Goal: Task Accomplishment & Management: Use online tool/utility

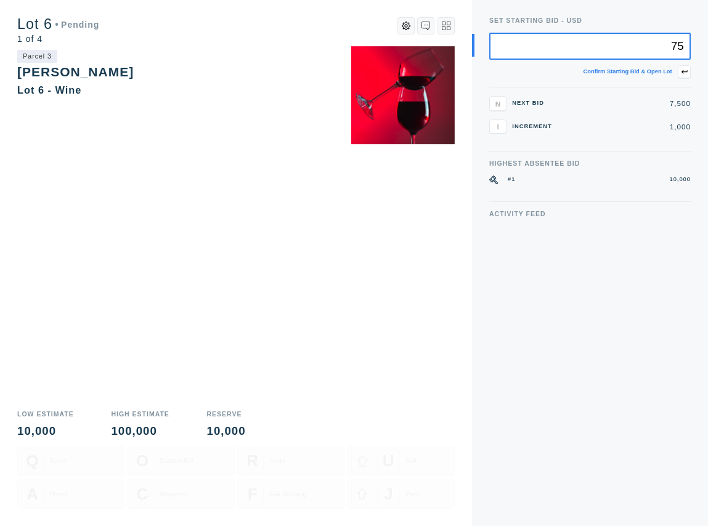
type input "7"
type input "8,000"
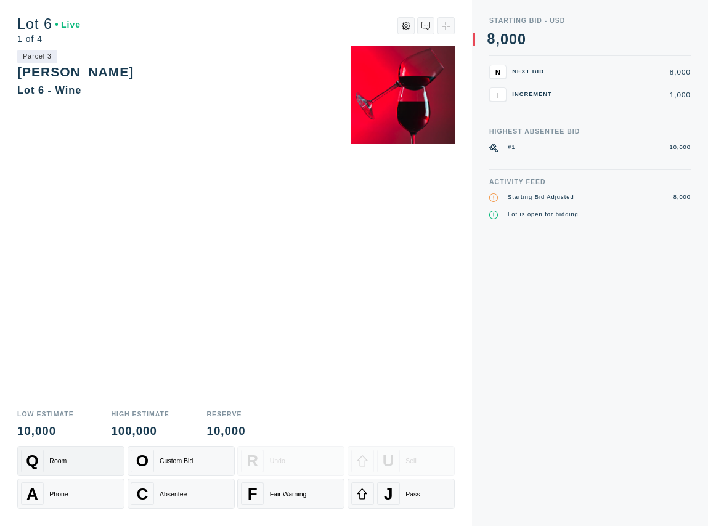
click at [95, 461] on div "Q Room" at bounding box center [71, 461] width 100 height 23
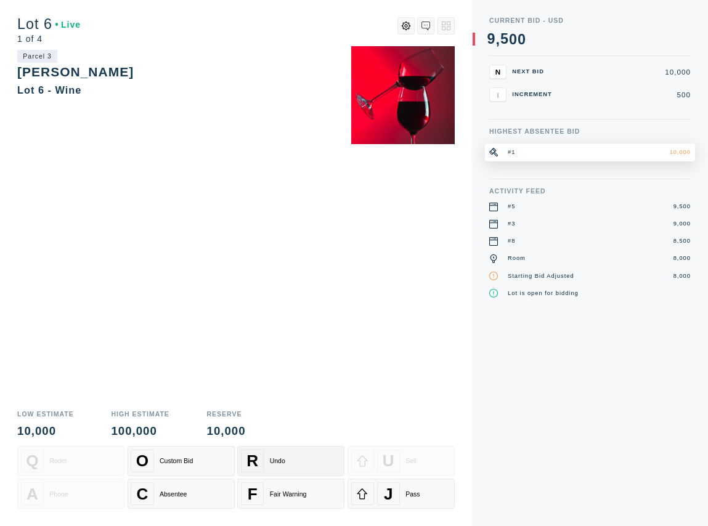
click at [289, 466] on div "R Undo" at bounding box center [291, 461] width 100 height 23
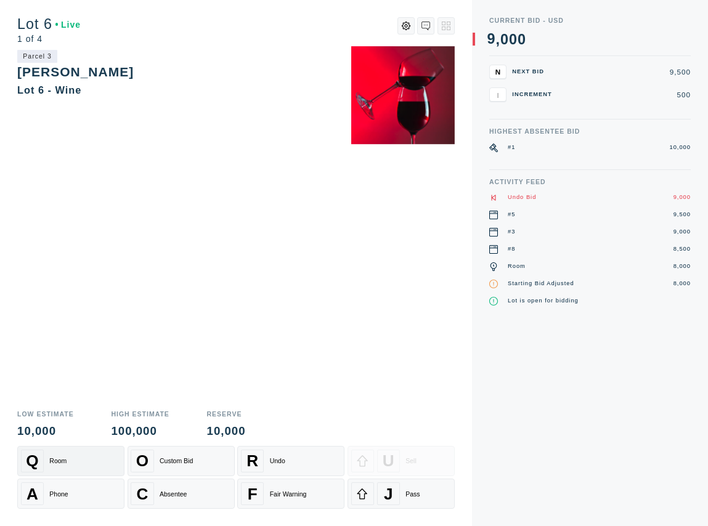
click at [77, 458] on div "Q Room" at bounding box center [71, 461] width 100 height 23
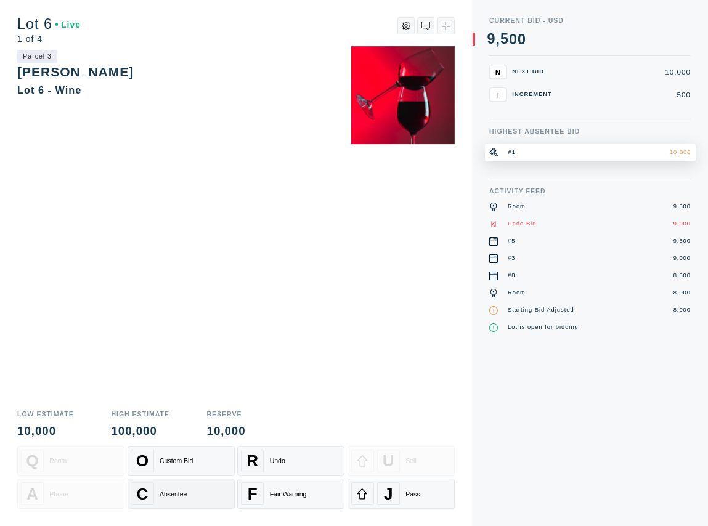
click at [190, 499] on div "C Absentee" at bounding box center [181, 493] width 100 height 23
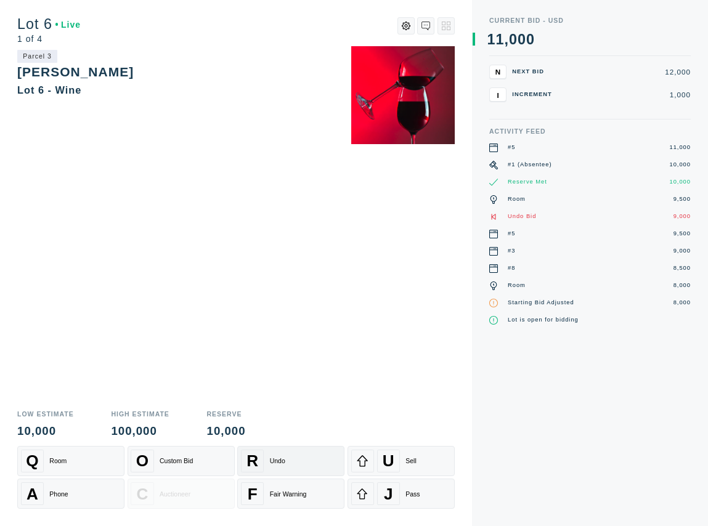
click at [297, 463] on div "R Undo" at bounding box center [291, 461] width 100 height 23
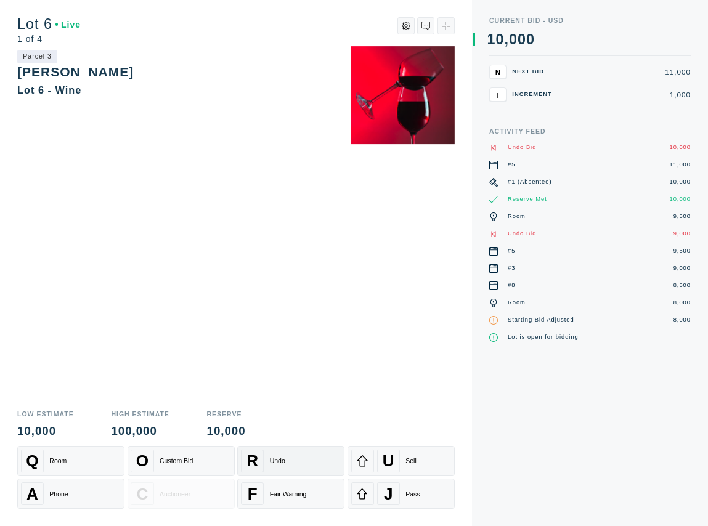
click at [307, 455] on div "R Undo" at bounding box center [291, 461] width 100 height 23
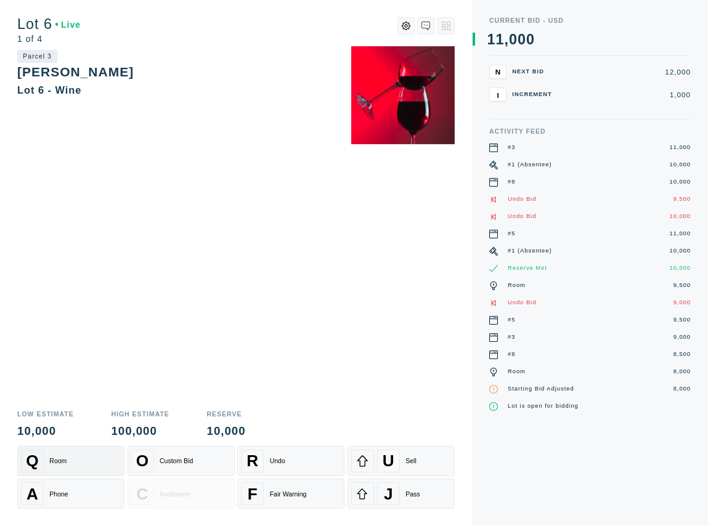
click at [97, 464] on div "Q Room" at bounding box center [71, 461] width 100 height 23
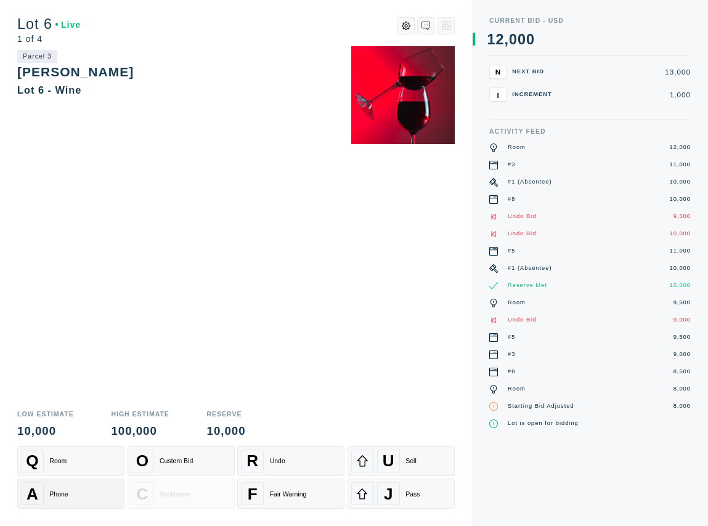
click at [99, 494] on div "A Phone" at bounding box center [71, 493] width 100 height 23
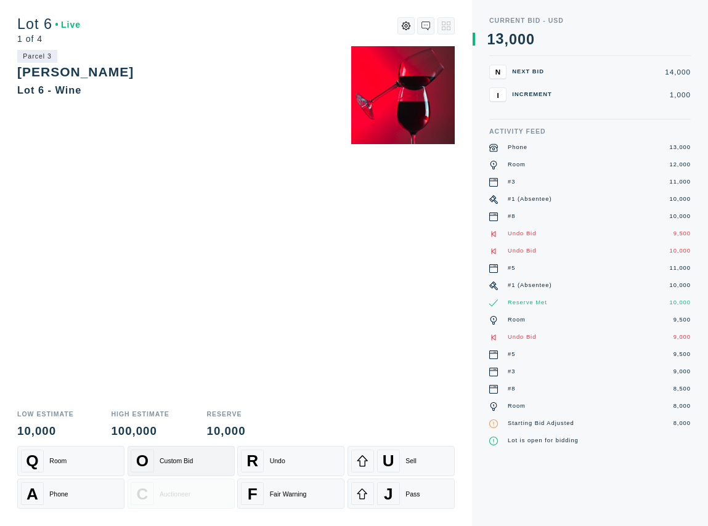
click at [200, 464] on div "O Custom Bid" at bounding box center [181, 461] width 100 height 23
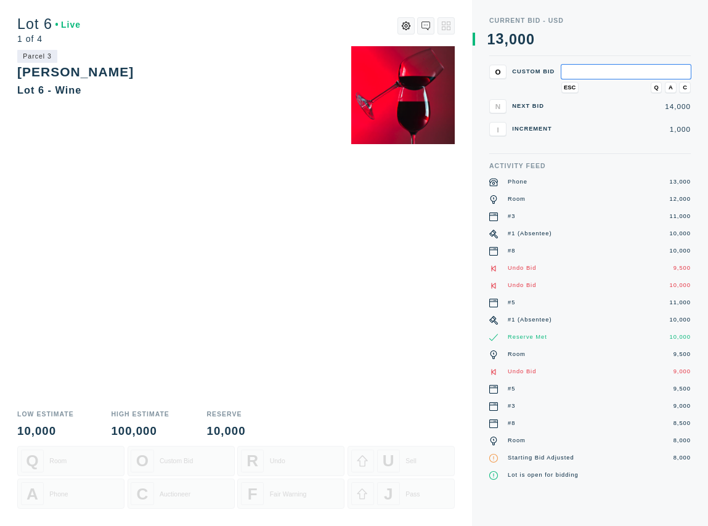
click at [608, 73] on input "text" at bounding box center [625, 72] width 129 height 14
type input "16,000"
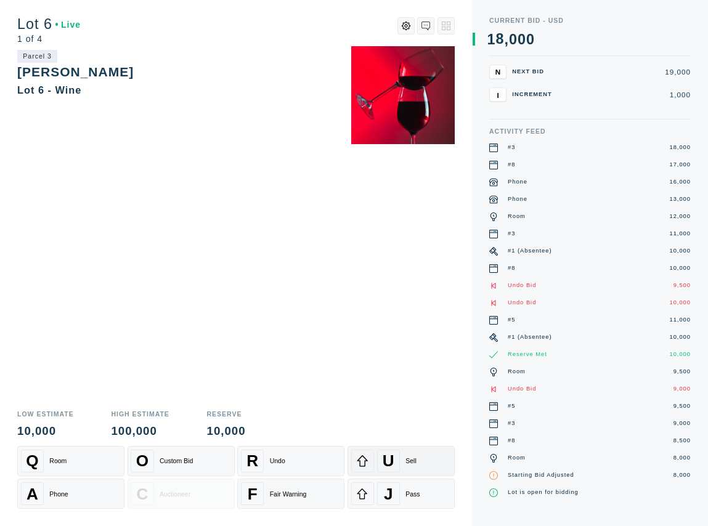
click at [418, 466] on div "U Sell" at bounding box center [401, 461] width 100 height 23
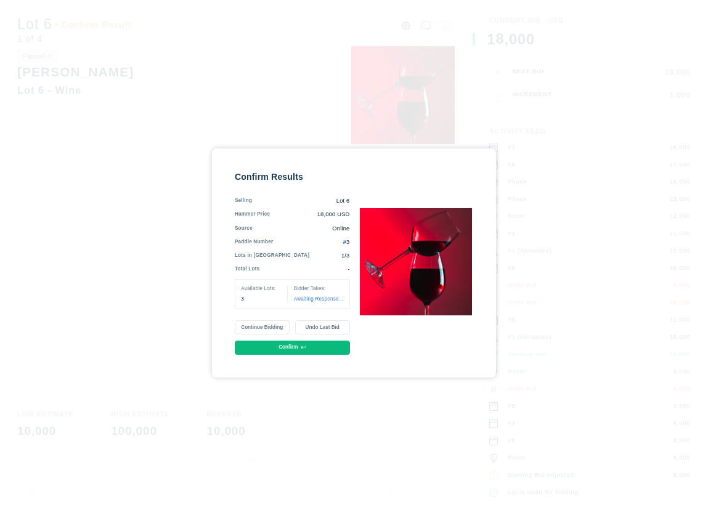
click at [263, 328] on button "Continue Bidding" at bounding box center [262, 327] width 55 height 14
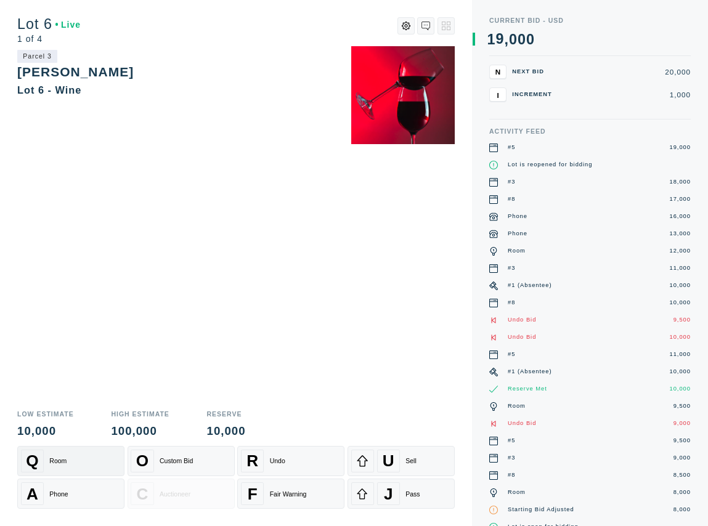
click at [64, 463] on div "Room" at bounding box center [57, 460] width 17 height 7
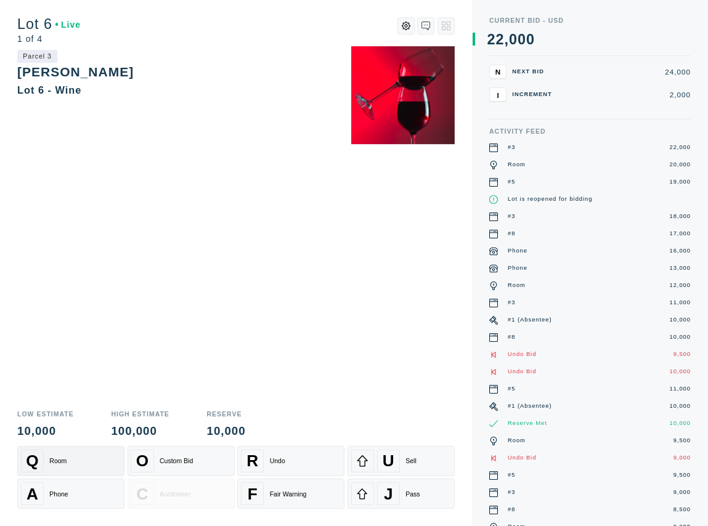
click at [51, 455] on div "Q Room" at bounding box center [71, 461] width 100 height 23
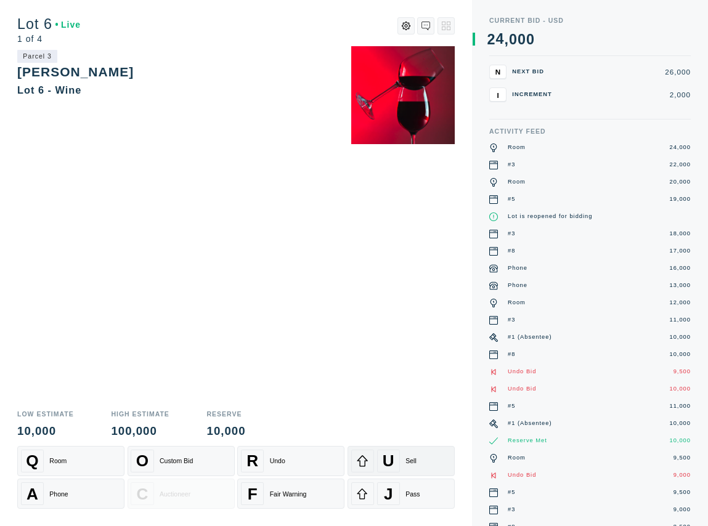
click at [405, 456] on div "U Sell" at bounding box center [401, 461] width 100 height 23
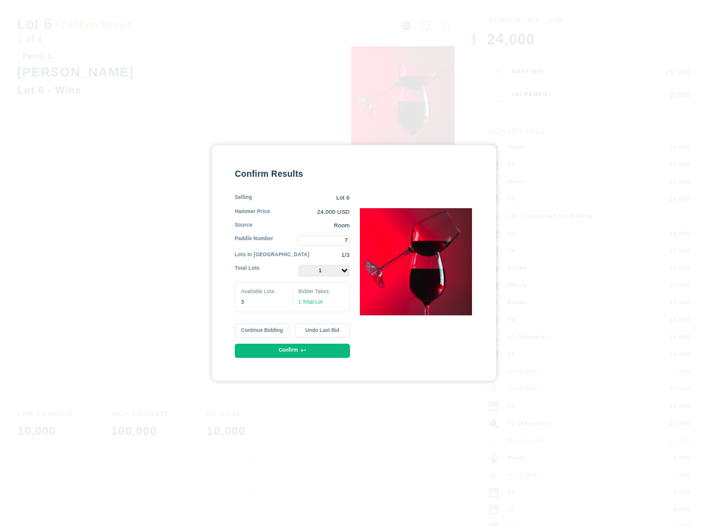
type input "7"
click at [344, 271] on select "1 2 3" at bounding box center [324, 271] width 52 height 12
select select "2"
click at [298, 265] on select "1 2 3" at bounding box center [324, 271] width 52 height 12
click at [273, 354] on button "Confirm" at bounding box center [292, 351] width 115 height 14
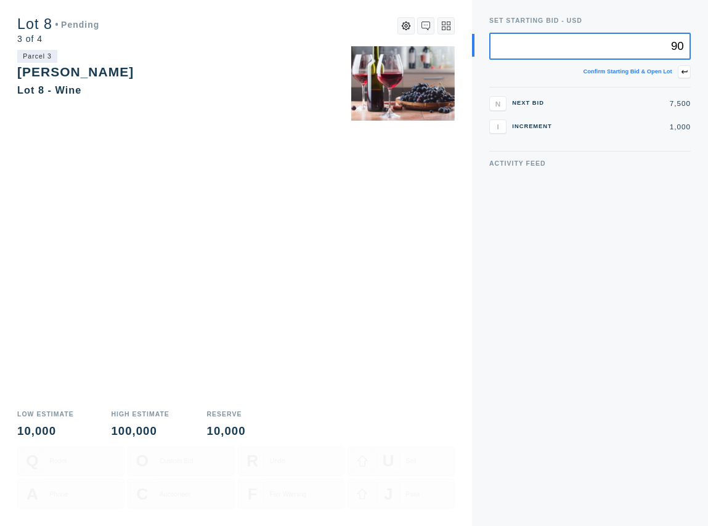
type input "9"
type input "7,000"
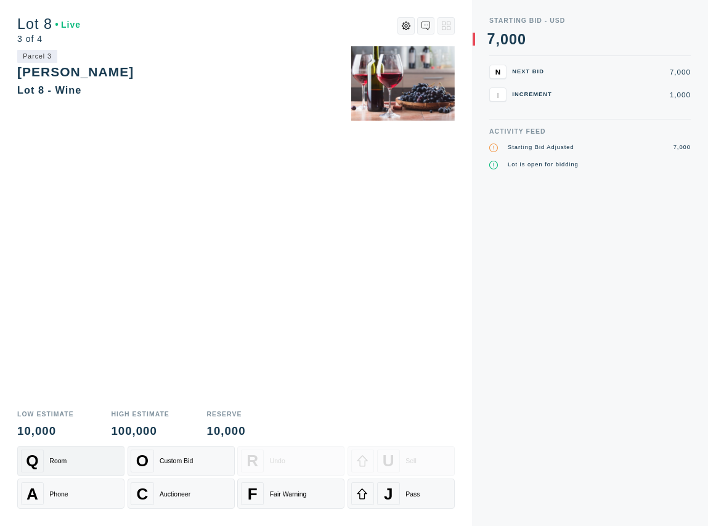
click at [76, 453] on div "Q Room" at bounding box center [71, 461] width 100 height 23
click at [76, 493] on div "A Phone" at bounding box center [71, 493] width 100 height 23
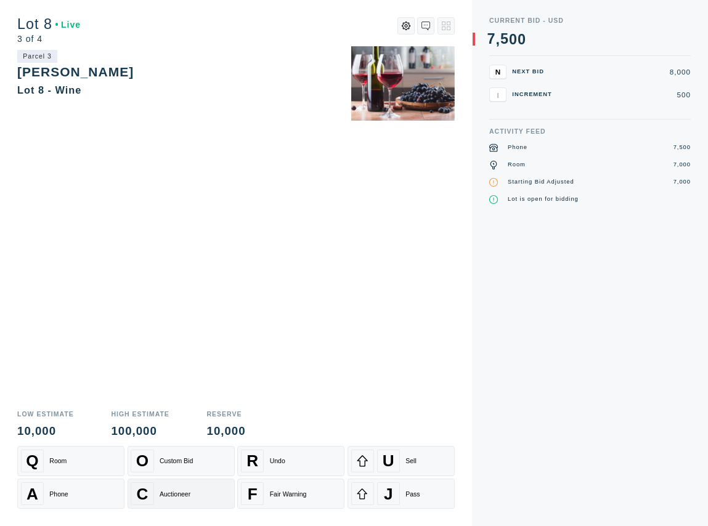
click at [202, 496] on div "C Auctioneer" at bounding box center [181, 493] width 100 height 23
click at [310, 464] on div "R Undo" at bounding box center [291, 461] width 100 height 23
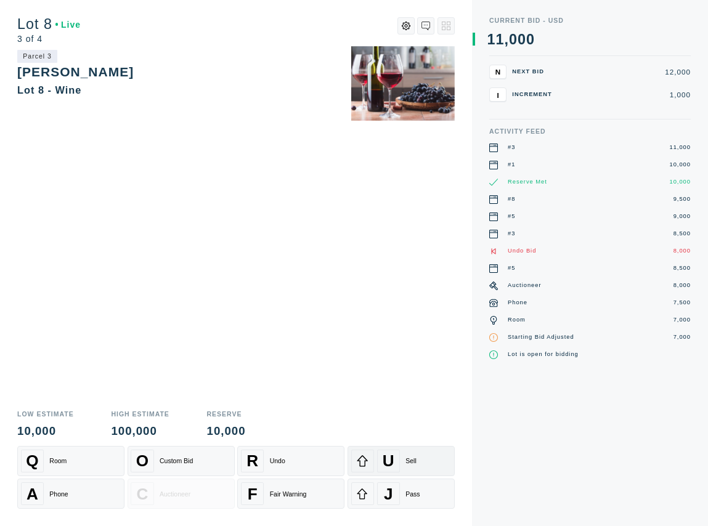
click at [422, 456] on div "U Sell" at bounding box center [401, 461] width 100 height 23
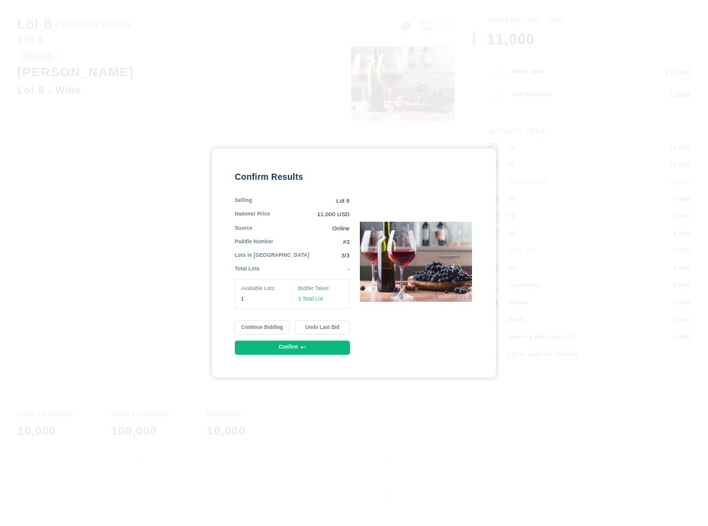
click at [256, 326] on button "Continue Bidding" at bounding box center [262, 327] width 55 height 14
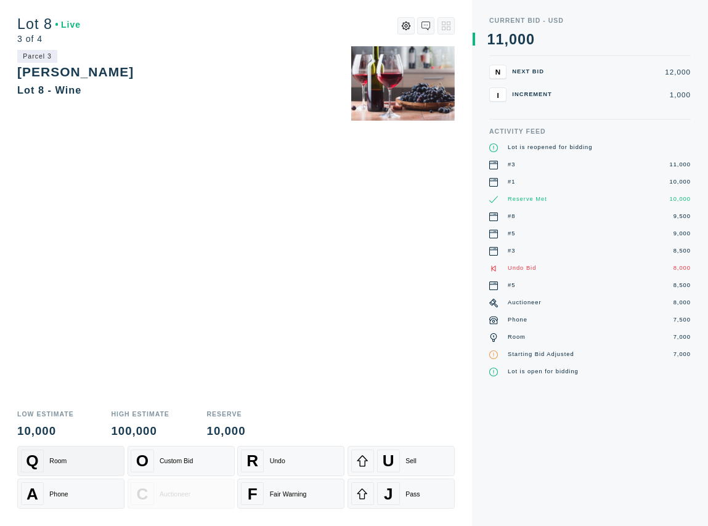
click at [94, 465] on div "Q Room" at bounding box center [71, 461] width 100 height 23
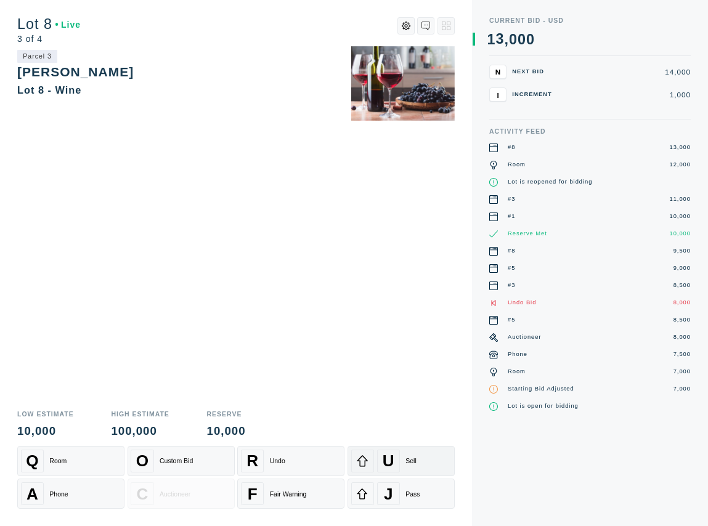
click at [395, 457] on div "U" at bounding box center [388, 461] width 23 height 23
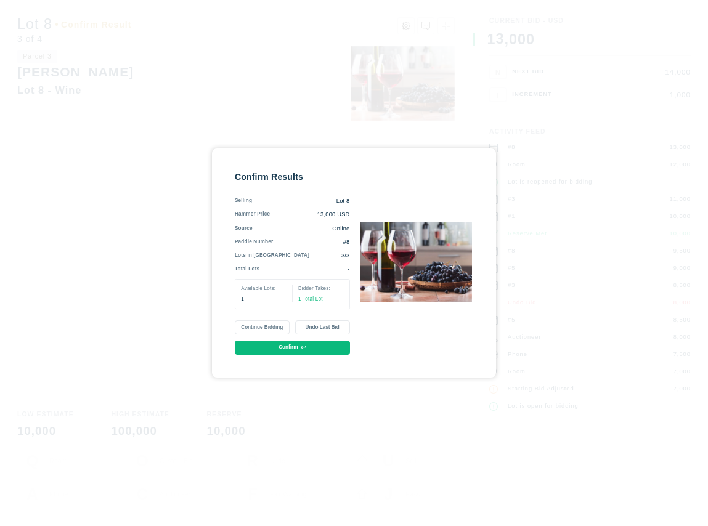
click at [301, 348] on icon at bounding box center [303, 347] width 5 height 5
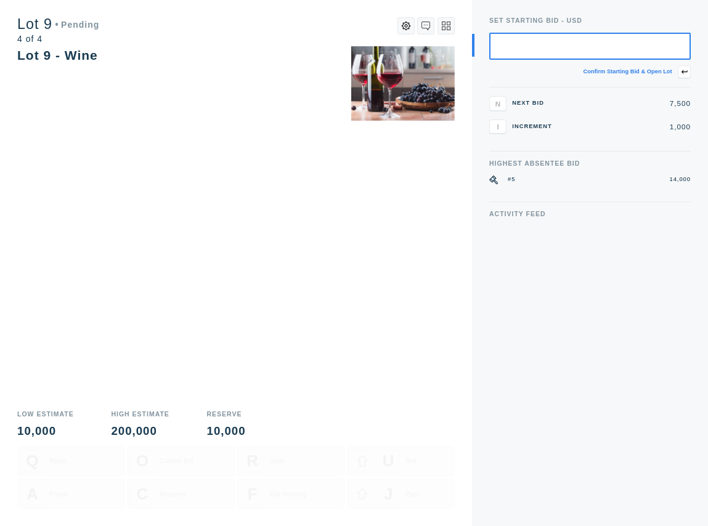
click at [445, 23] on icon at bounding box center [446, 26] width 9 height 9
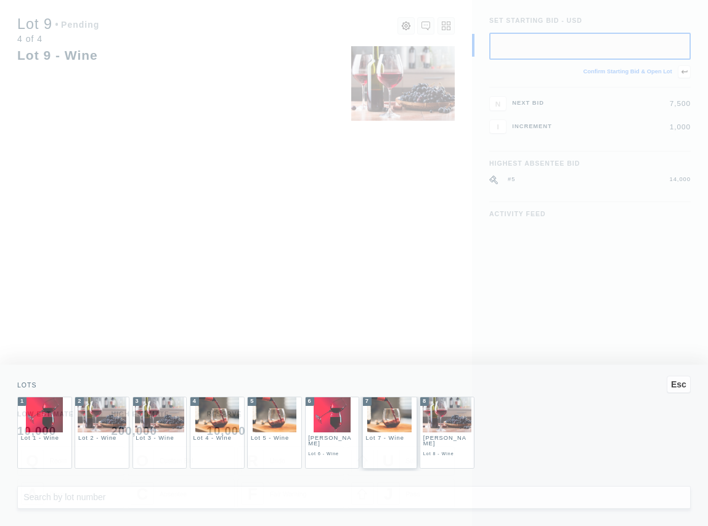
click at [384, 448] on div "7 Lot 7 - Wine" at bounding box center [389, 433] width 55 height 72
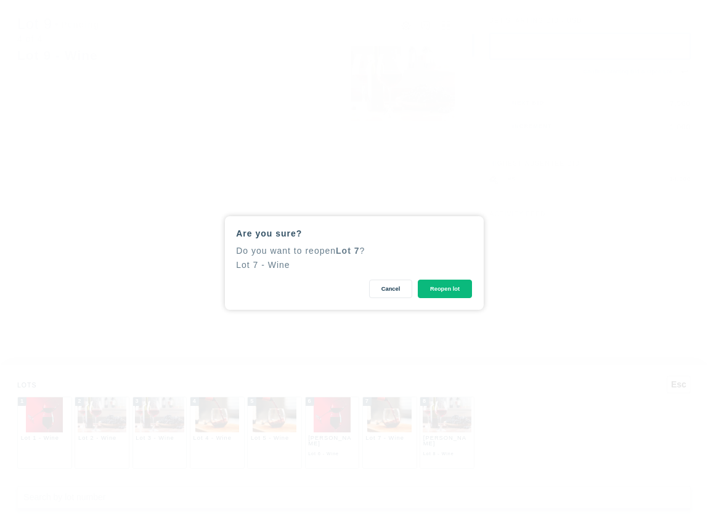
click at [447, 288] on button "Reopen lot" at bounding box center [445, 289] width 54 height 19
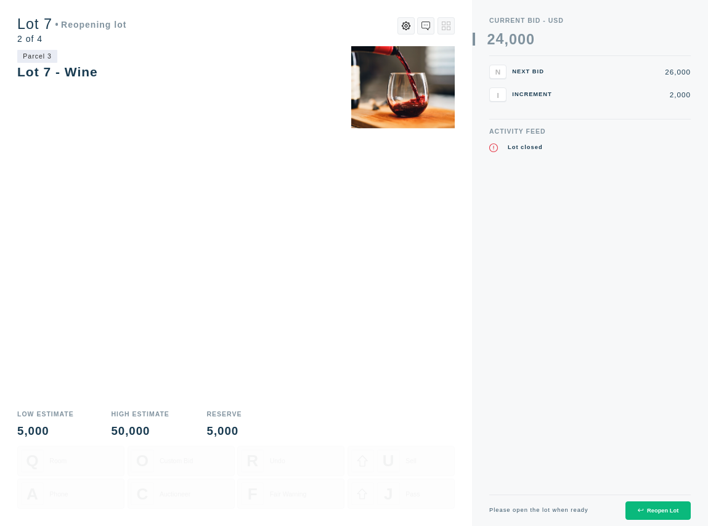
click at [656, 513] on div "Reopen Lot" at bounding box center [657, 510] width 41 height 6
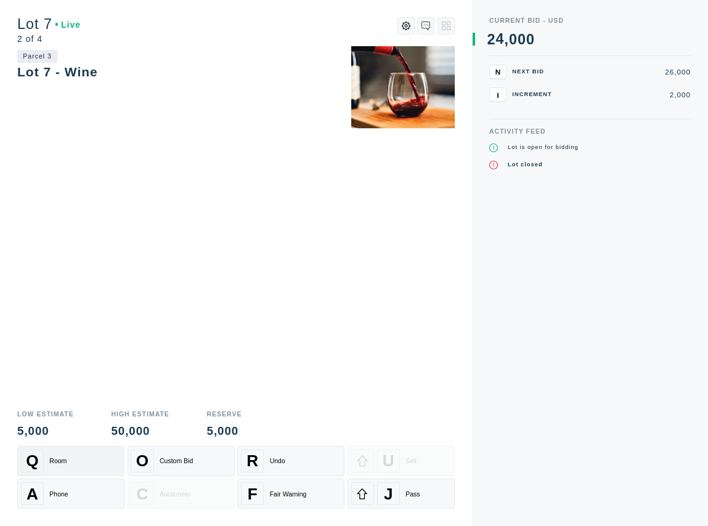
click at [73, 461] on div "Q Room" at bounding box center [71, 461] width 100 height 23
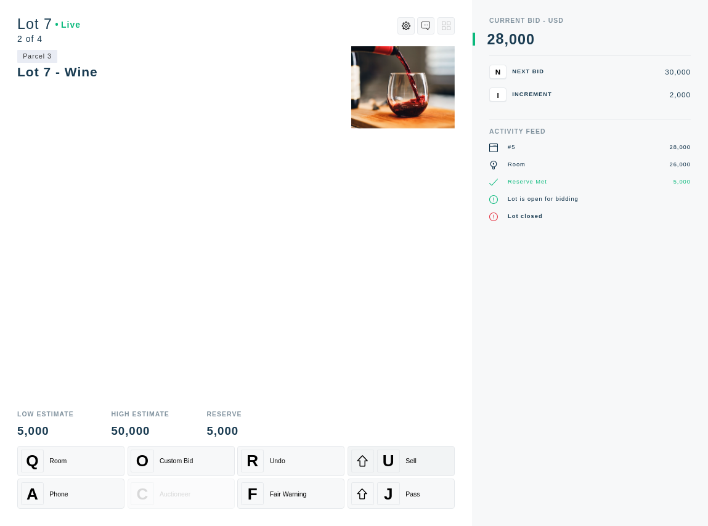
click at [414, 461] on div "Sell" at bounding box center [410, 460] width 11 height 7
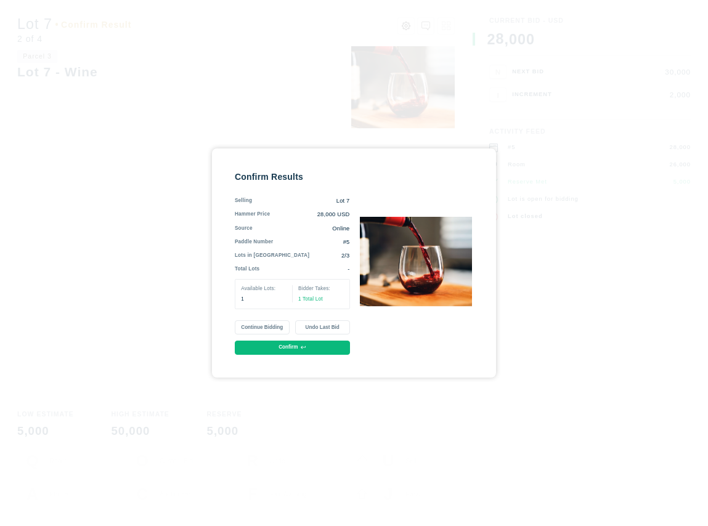
click at [270, 328] on button "Continue Bidding" at bounding box center [262, 327] width 55 height 14
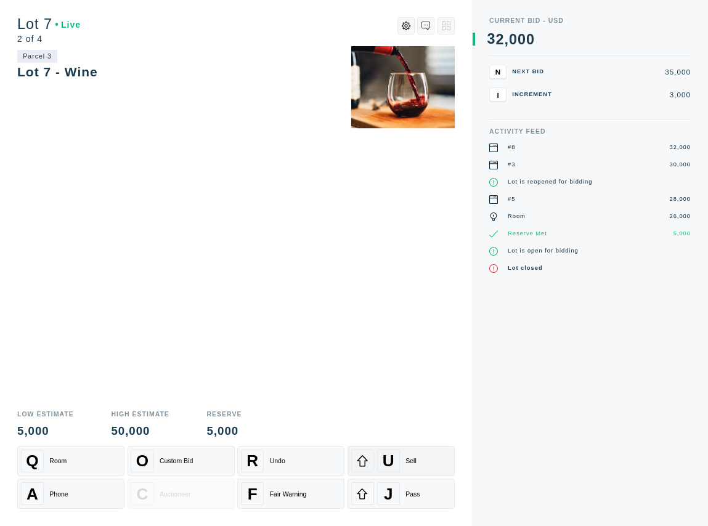
click at [408, 458] on div "Sell" at bounding box center [410, 460] width 11 height 7
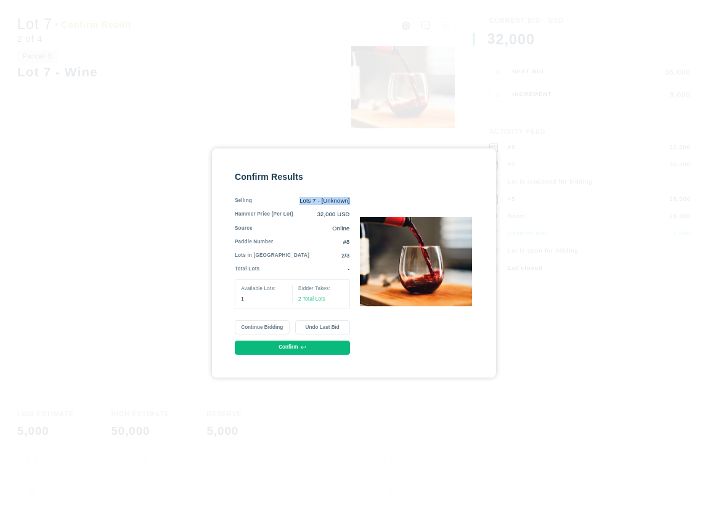
drag, startPoint x: 298, startPoint y: 201, endPoint x: 356, endPoint y: 201, distance: 57.9
click at [356, 201] on div "Confirm Results Selling Lots 7 - [Unknown] Hammer Price (Per Lot) 32,000 USD So…" at bounding box center [354, 263] width 238 height 184
click at [286, 349] on button "Confirm" at bounding box center [292, 348] width 115 height 14
